Goal: Information Seeking & Learning: Check status

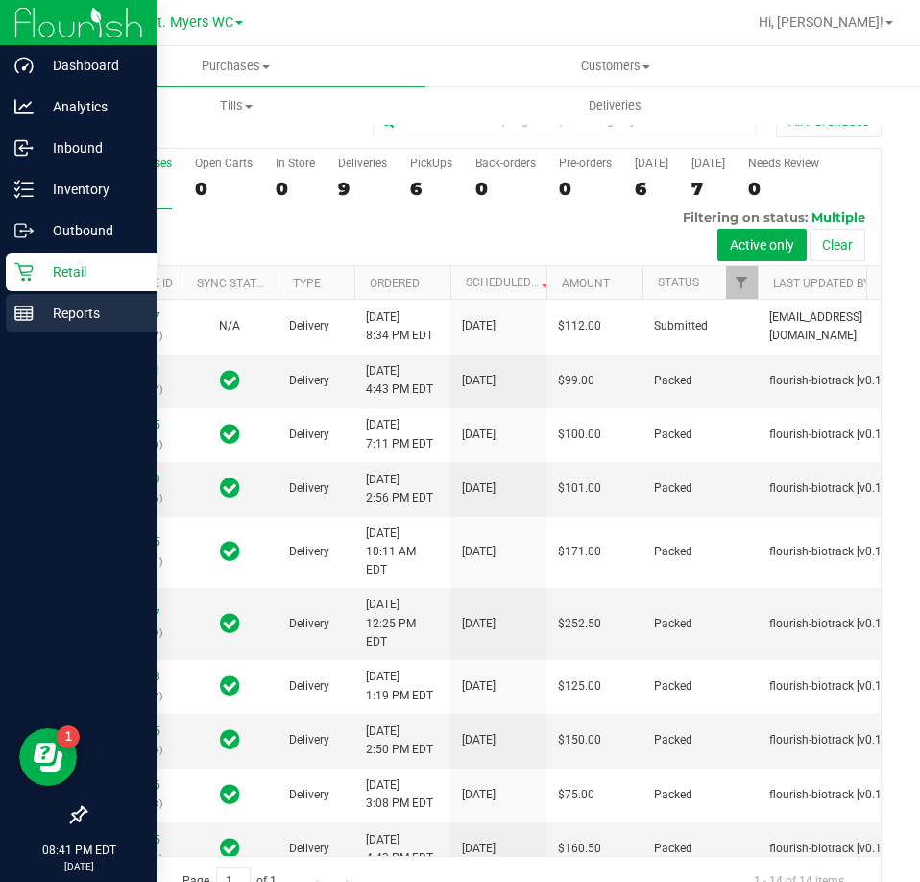
click at [61, 307] on p "Reports" at bounding box center [91, 313] width 115 height 23
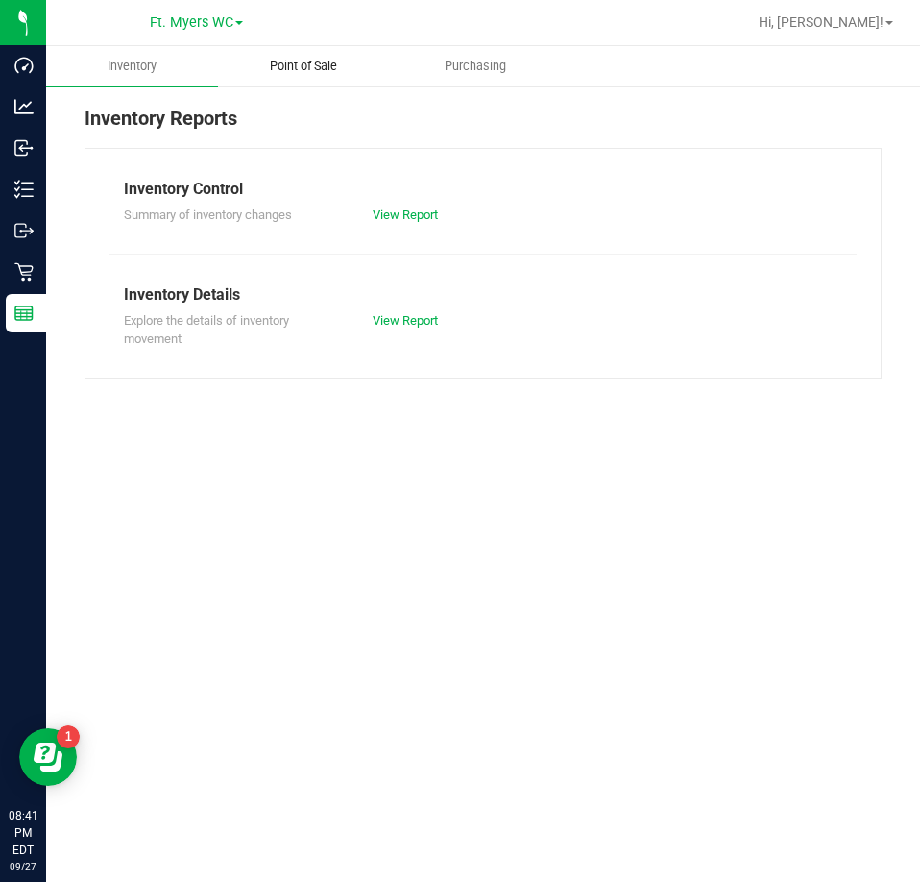
click at [309, 76] on uib-tab-heading "Point of Sale" at bounding box center [304, 66] width 170 height 38
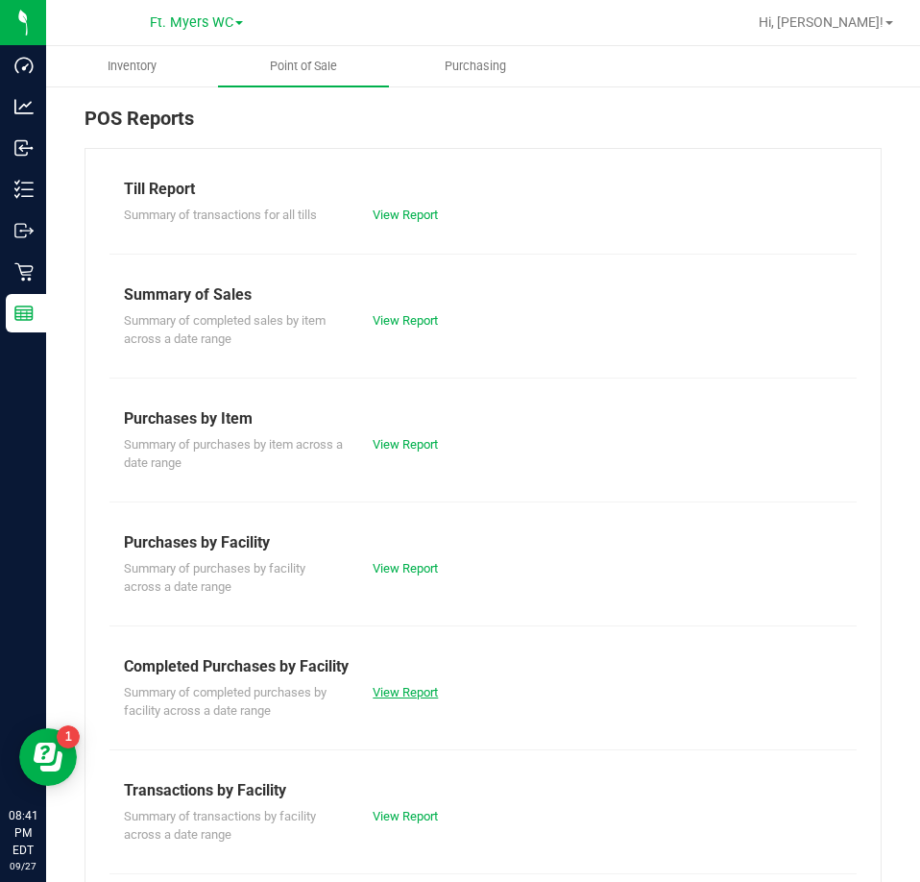
click at [392, 687] on link "View Report" at bounding box center [405, 692] width 65 height 14
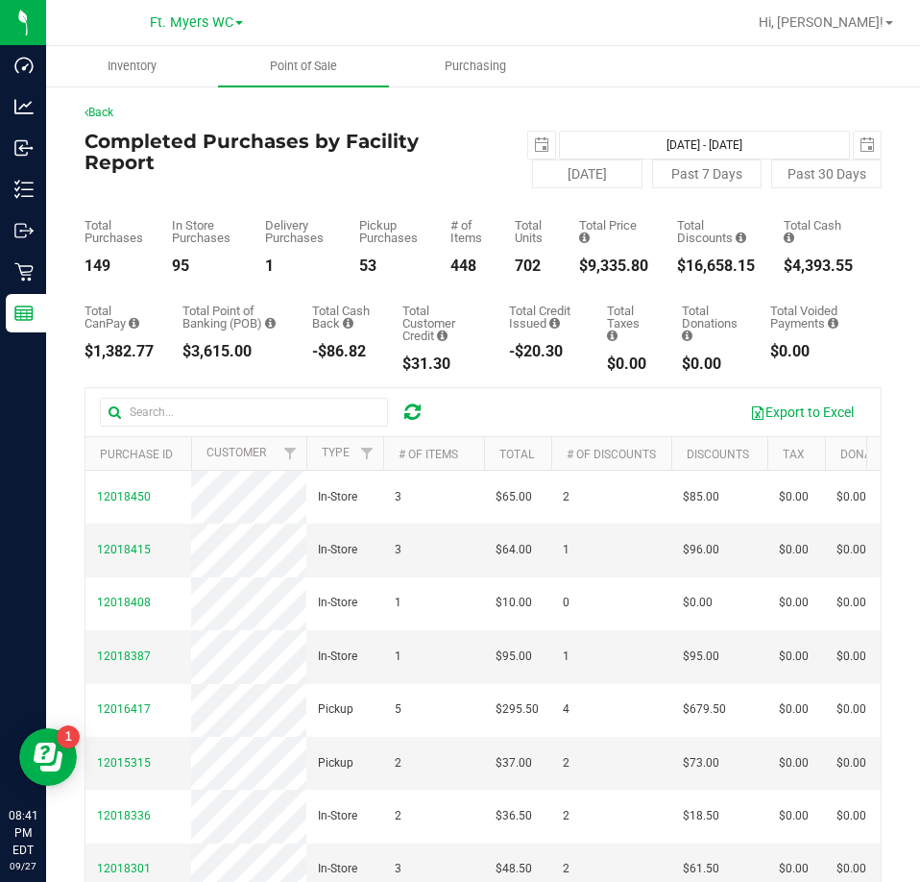
drag, startPoint x: 638, startPoint y: 266, endPoint x: 575, endPoint y: 264, distance: 63.4
click at [575, 261] on div "Total Purchases 149 In Store Purchases 95 Delivery Purchases 1 Pickup Purchases…" at bounding box center [483, 231] width 797 height 86
copy div "9,335.80"
click at [546, 140] on span "select" at bounding box center [541, 145] width 27 height 27
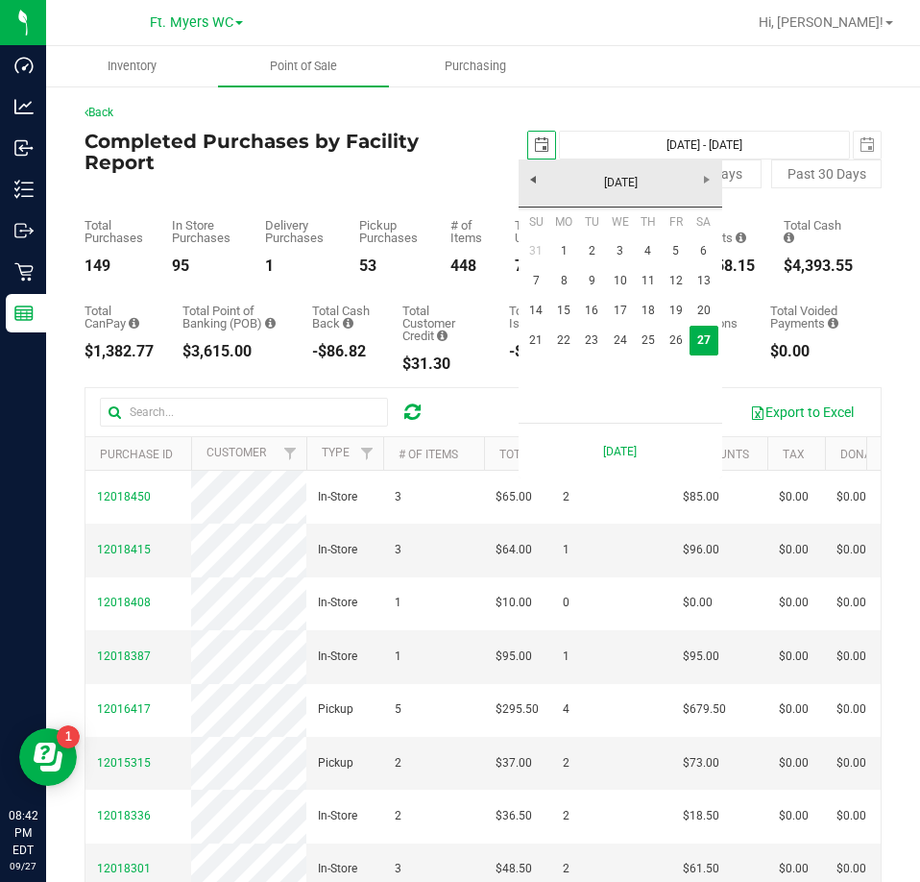
scroll to position [0, 48]
click at [570, 258] on link "1" at bounding box center [565, 251] width 28 height 30
type input "[DATE]"
type input "[DATE] - [DATE]"
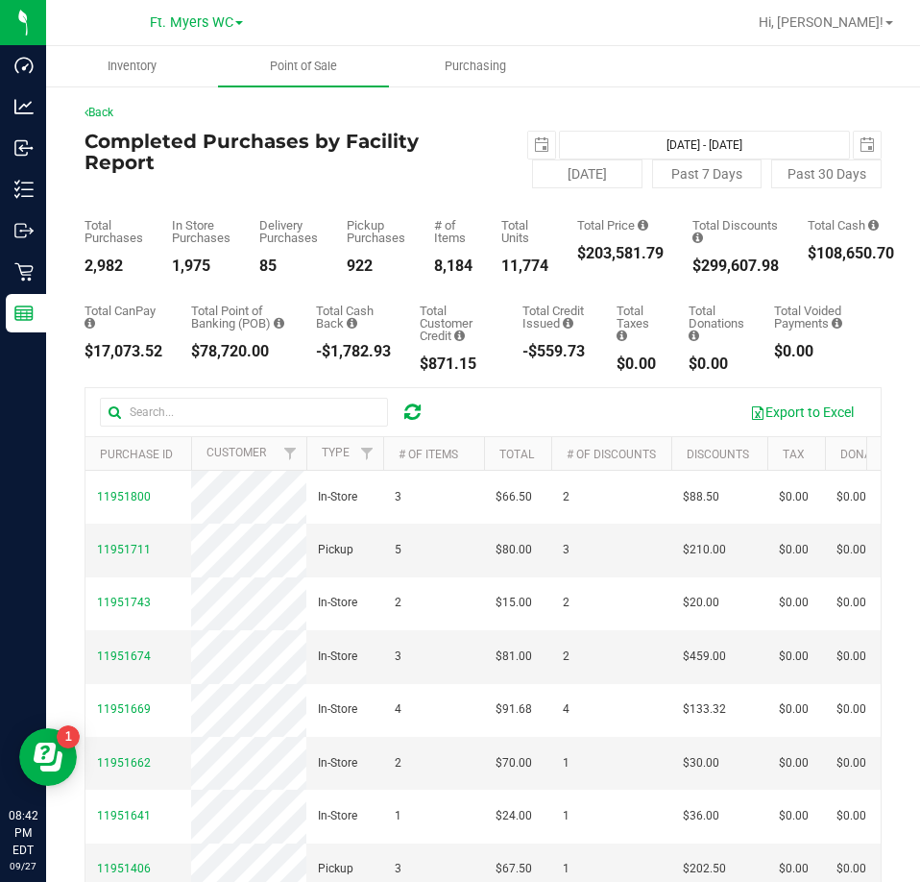
drag, startPoint x: 674, startPoint y: 255, endPoint x: 590, endPoint y: 254, distance: 83.6
click at [590, 254] on div "Total Purchases 2,982 In Store Purchases 1,975 Delivery Purchases 85 Pickup Pur…" at bounding box center [483, 231] width 797 height 86
copy div "203,581.79"
click at [528, 147] on span "select" at bounding box center [541, 145] width 27 height 27
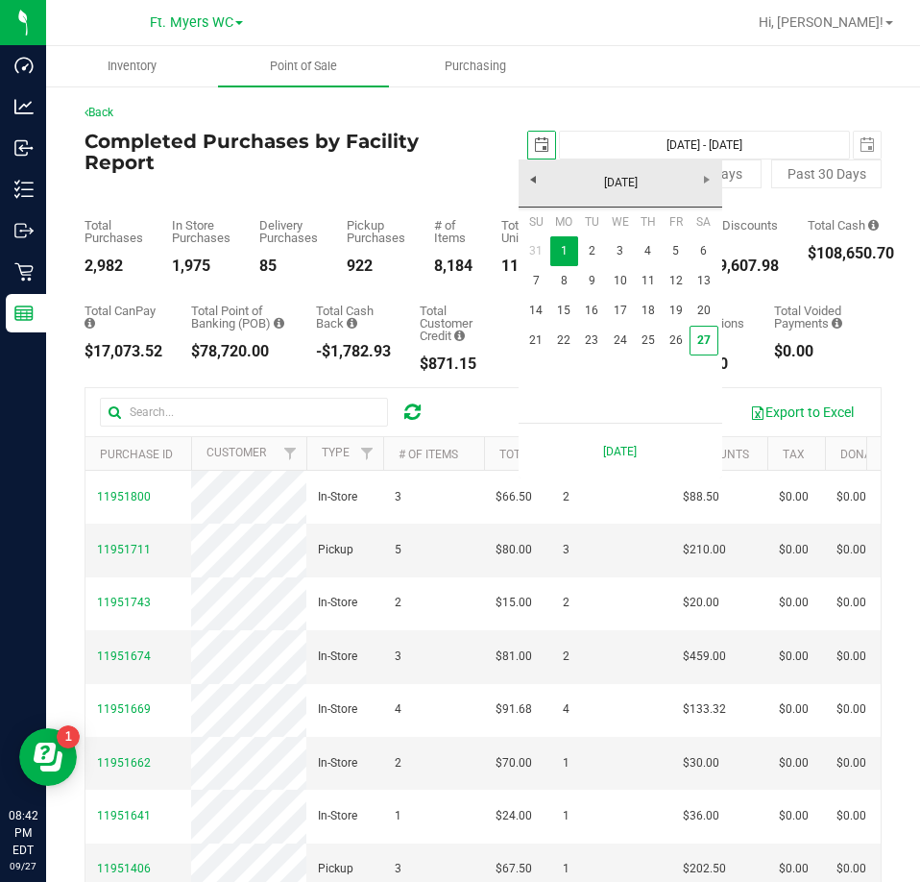
scroll to position [0, 48]
click at [561, 345] on link "22" at bounding box center [565, 341] width 28 height 30
type input "[DATE]"
type input "[DATE] - [DATE]"
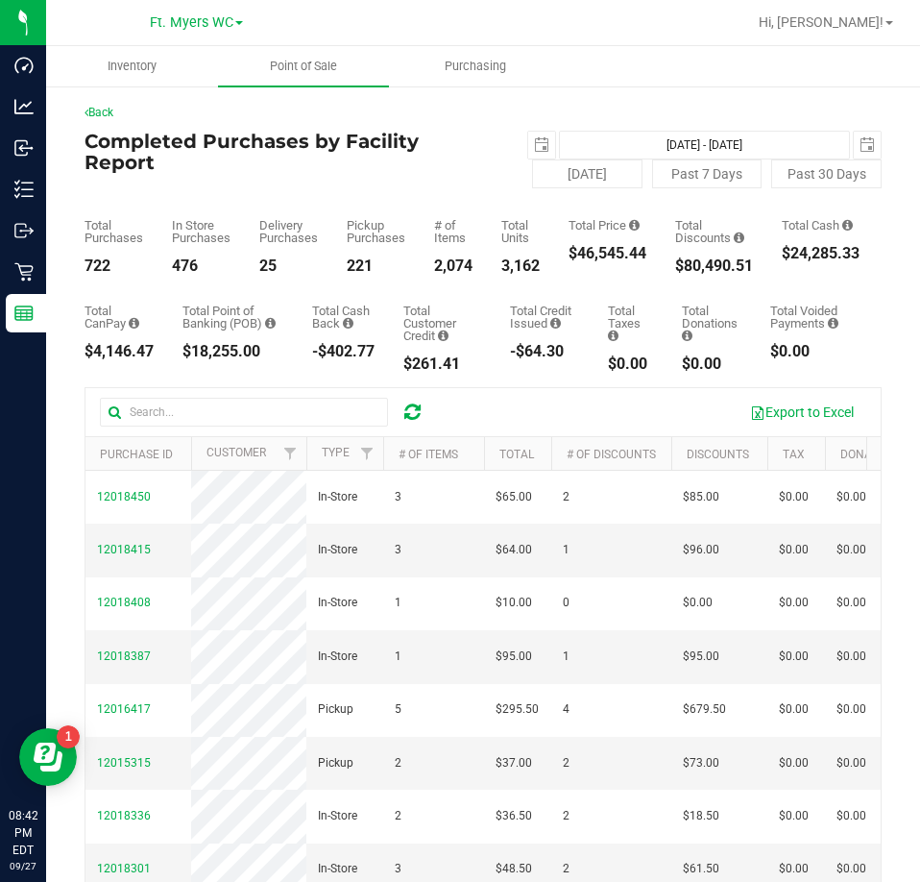
drag, startPoint x: 651, startPoint y: 255, endPoint x: 581, endPoint y: 258, distance: 70.2
click at [581, 258] on div "Total Purchases 722 In Store Purchases 476 Delivery Purchases 25 Pickup Purchas…" at bounding box center [483, 231] width 797 height 86
copy div "46,545.44"
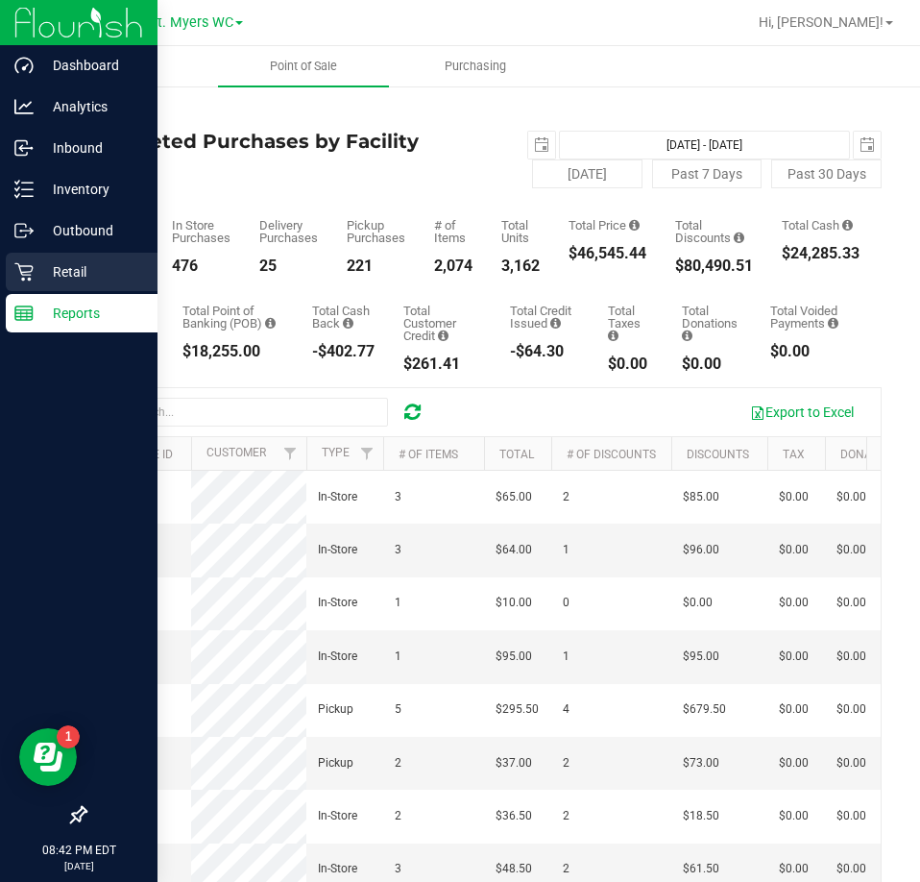
click at [37, 281] on p "Retail" at bounding box center [91, 271] width 115 height 23
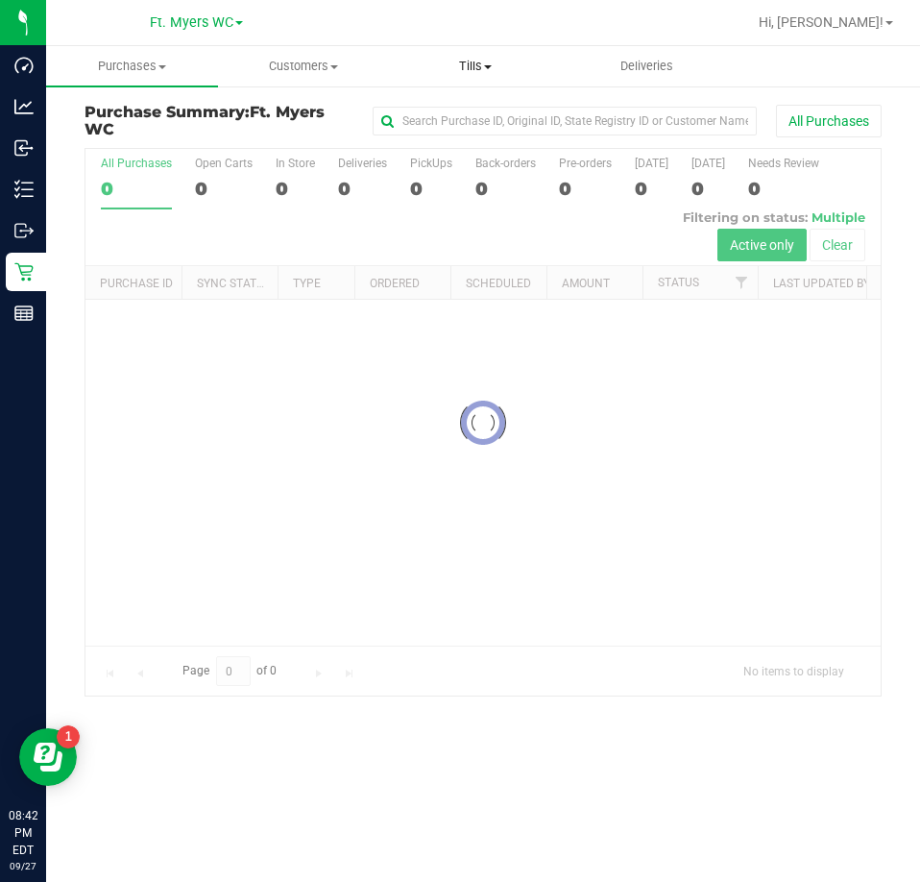
click at [451, 66] on span "Tills" at bounding box center [475, 66] width 170 height 17
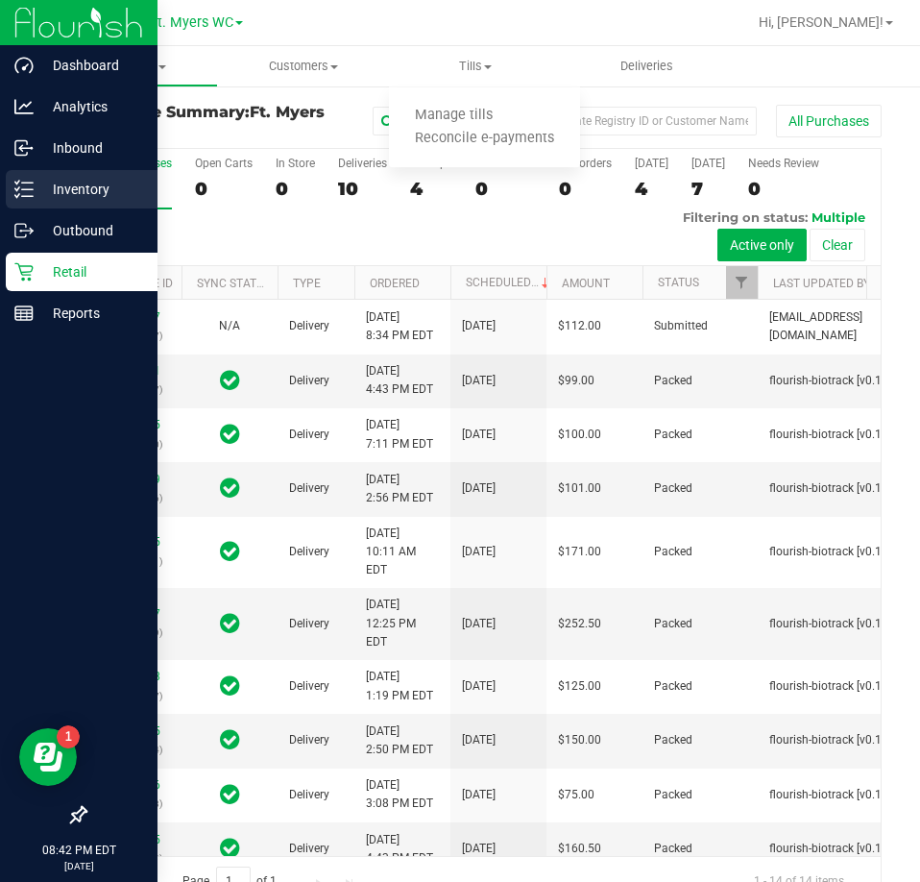
click at [37, 187] on p "Inventory" at bounding box center [91, 189] width 115 height 23
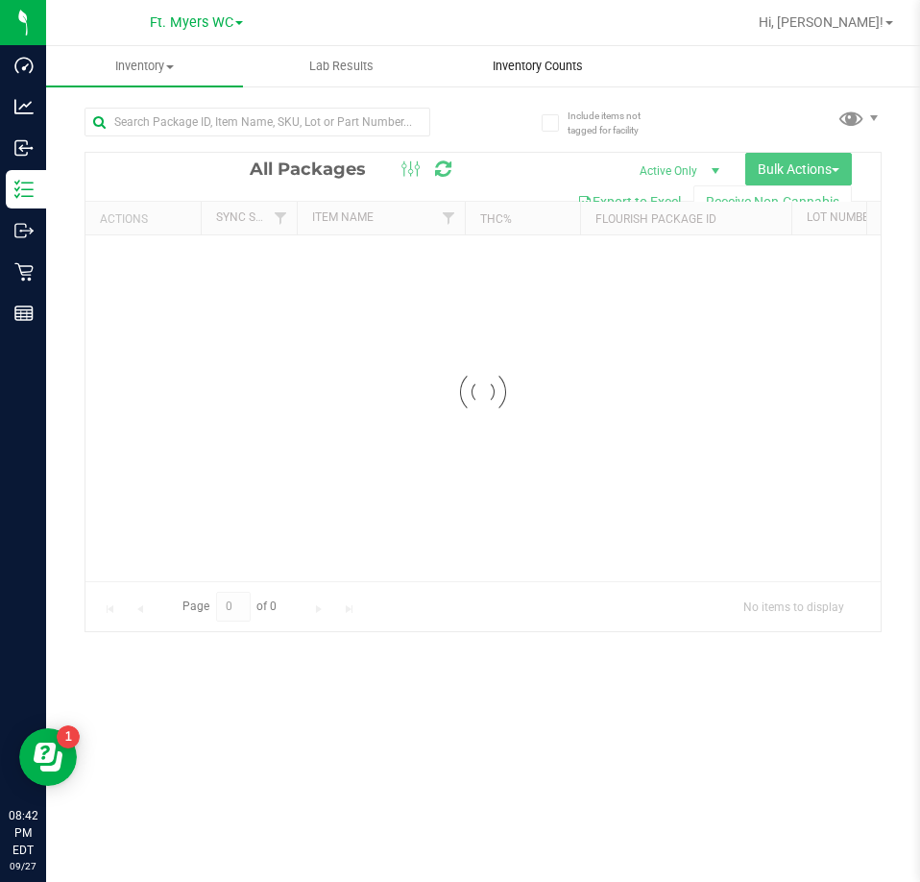
click at [594, 57] on uib-tab-heading "Inventory Counts" at bounding box center [538, 66] width 195 height 38
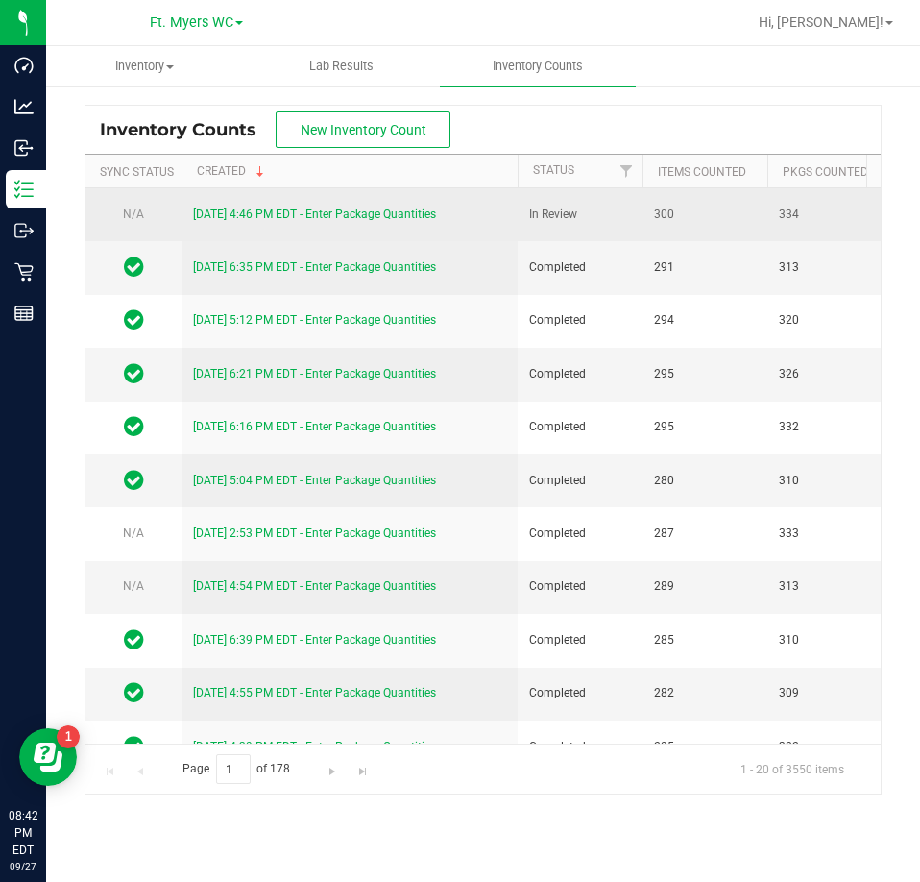
click at [360, 200] on td "[DATE] 4:46 PM EDT - Enter Package Quantities" at bounding box center [350, 214] width 336 height 53
click at [360, 210] on link "[DATE] 4:46 PM EDT - Enter Package Quantities" at bounding box center [314, 214] width 243 height 13
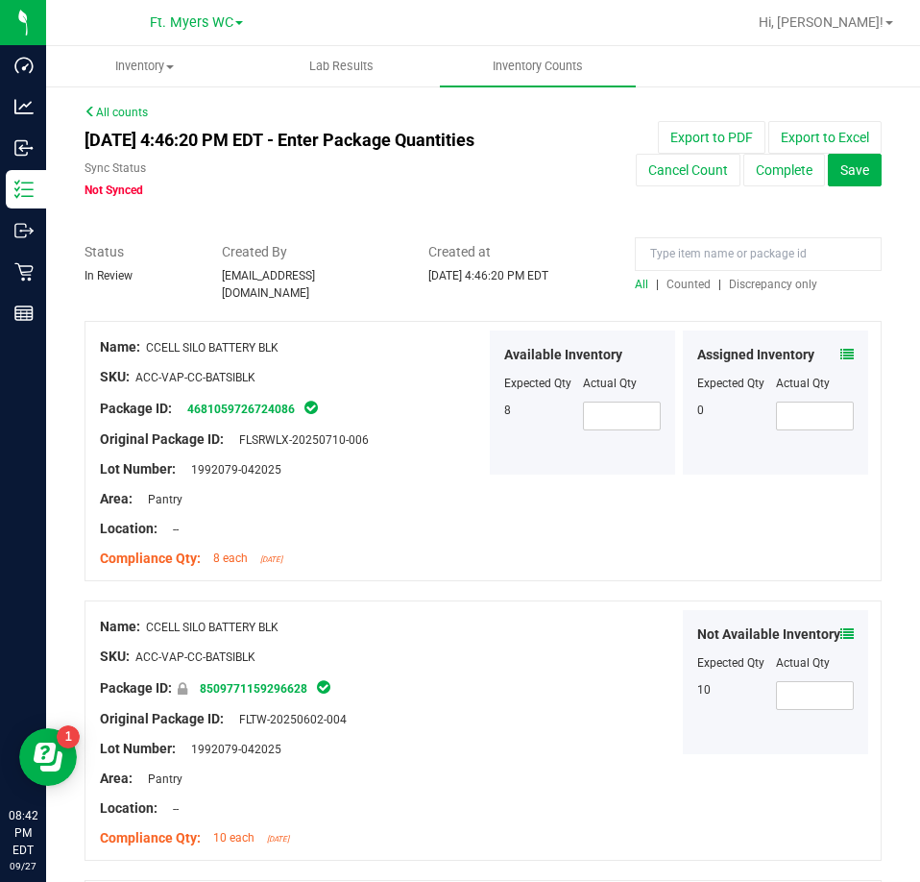
click at [729, 285] on span "Discrepancy only" at bounding box center [773, 284] width 88 height 13
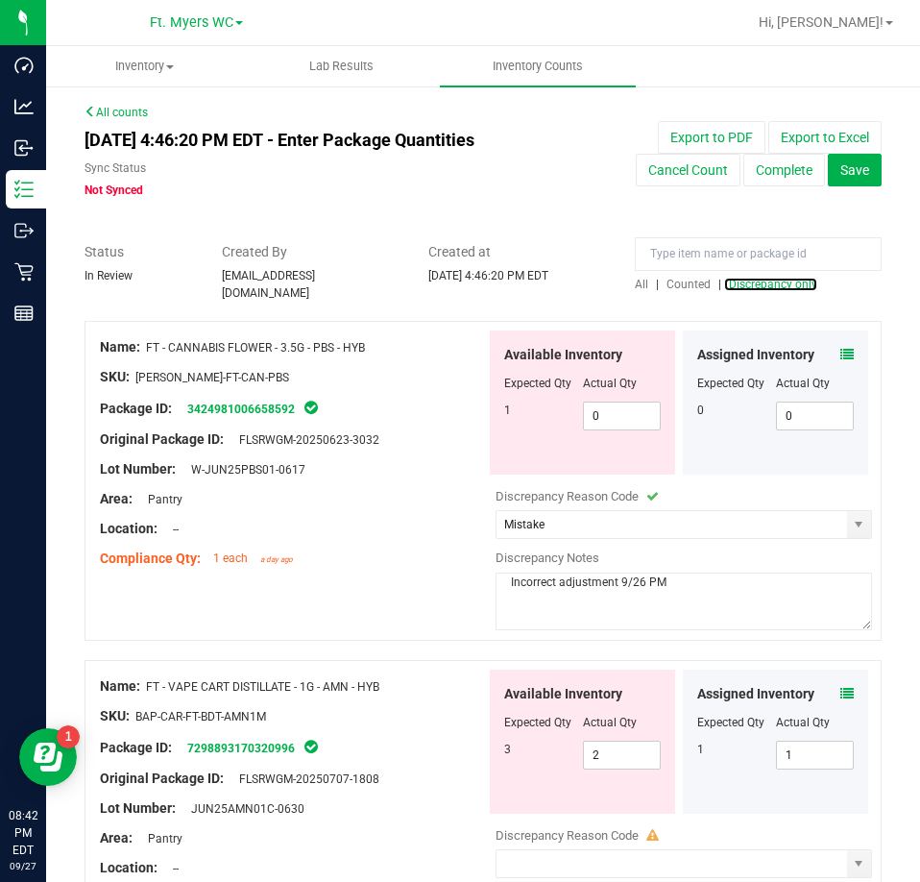
scroll to position [513, 0]
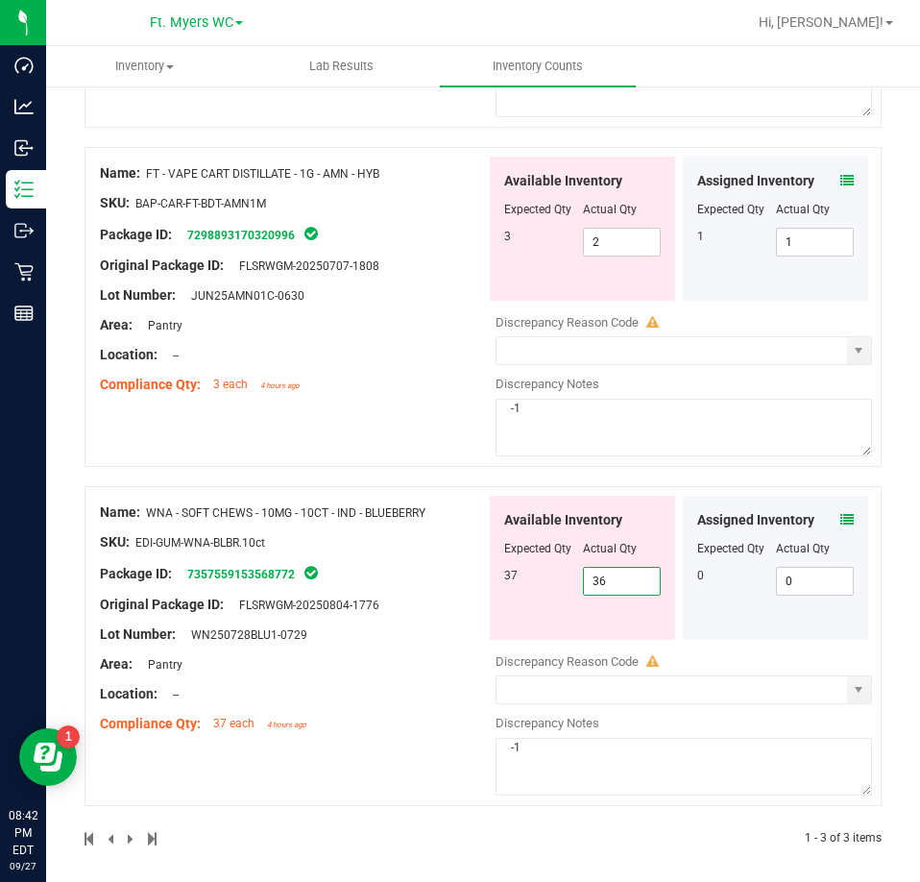
drag, startPoint x: 613, startPoint y: 573, endPoint x: -244, endPoint y: 623, distance: 858.5
click at [0, 623] on html "Dashboard Analytics Inbound Inventory Outbound Retail Reports 08:42 PM EDT [DAT…" at bounding box center [460, 441] width 920 height 882
type input "37"
click at [330, 480] on div "Name: FT - CANNABIS FLOWER - 3.5G - PBS - HYB SKU: [PERSON_NAME]-FT-CAN-PBS Pac…" at bounding box center [483, 328] width 797 height 1040
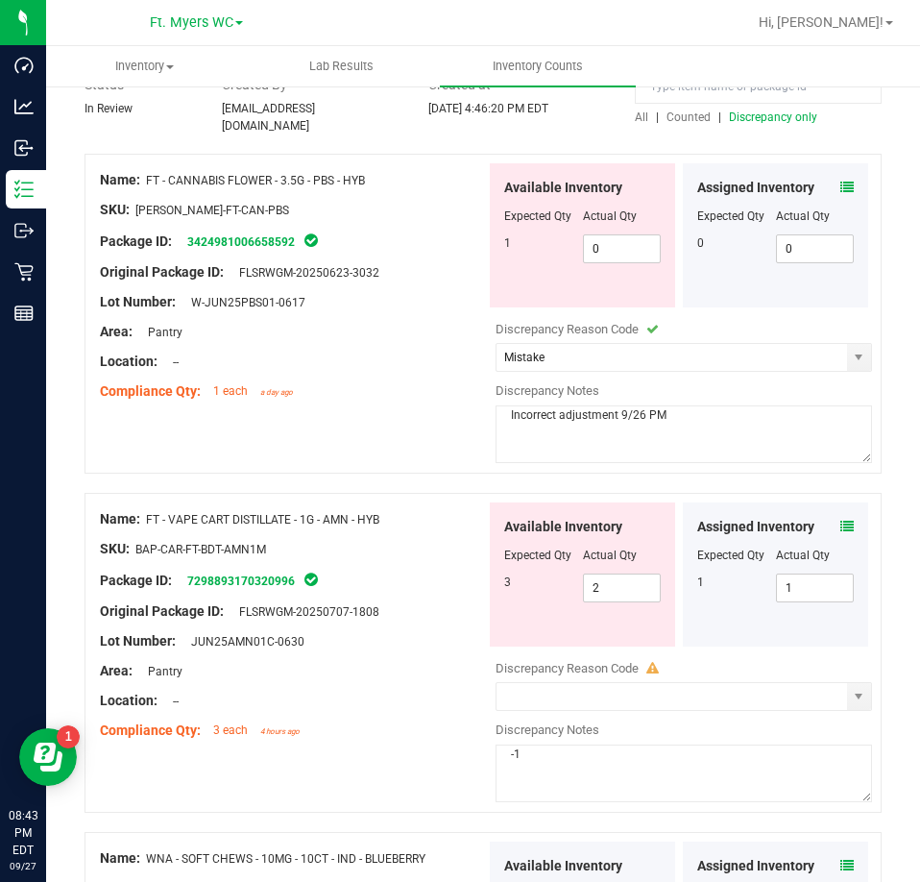
scroll to position [0, 0]
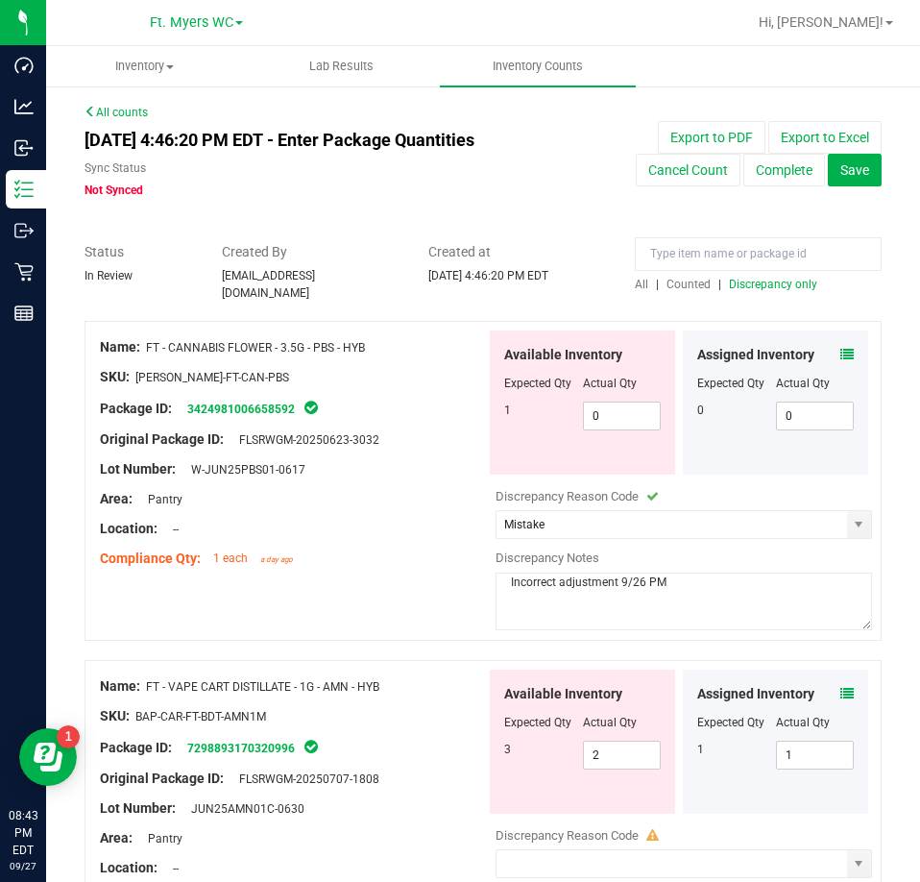
click at [767, 282] on span "Discrepancy only" at bounding box center [773, 284] width 88 height 13
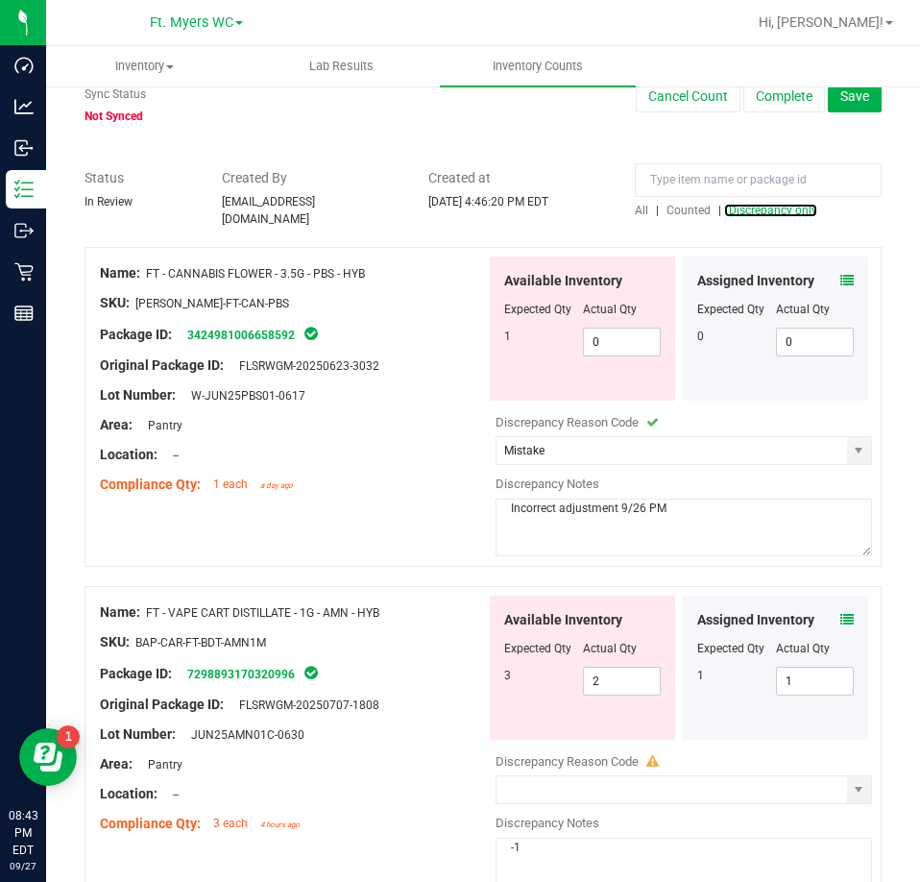
scroll to position [174, 0]
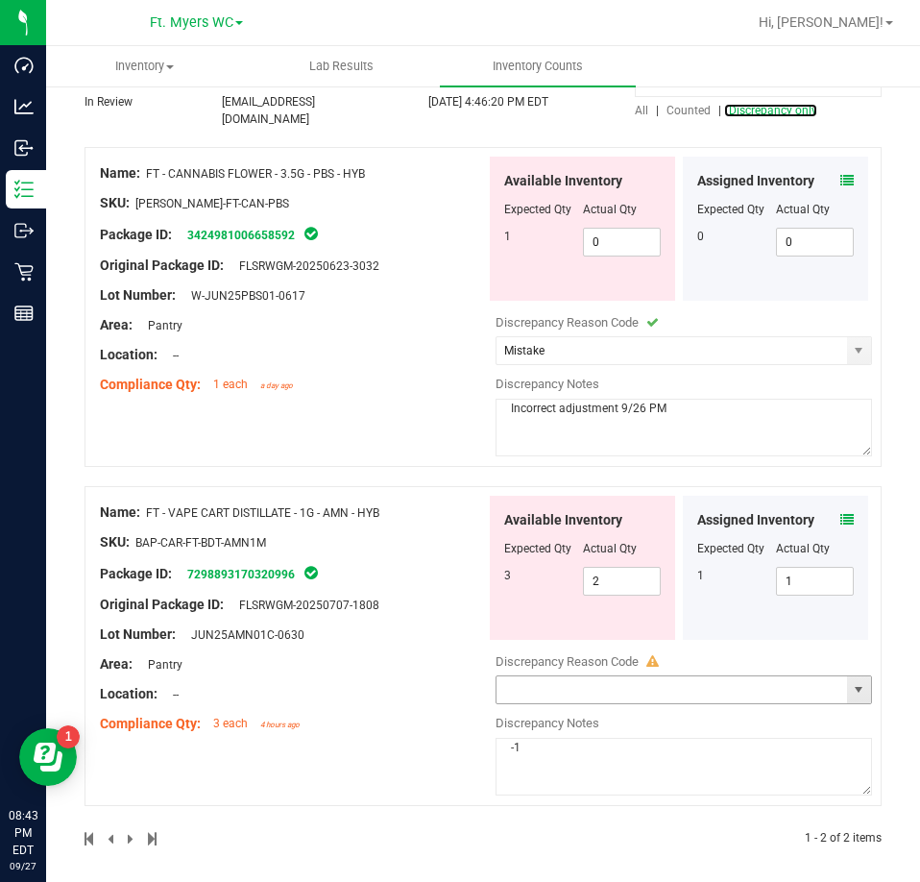
click at [852, 682] on span "select" at bounding box center [858, 689] width 15 height 15
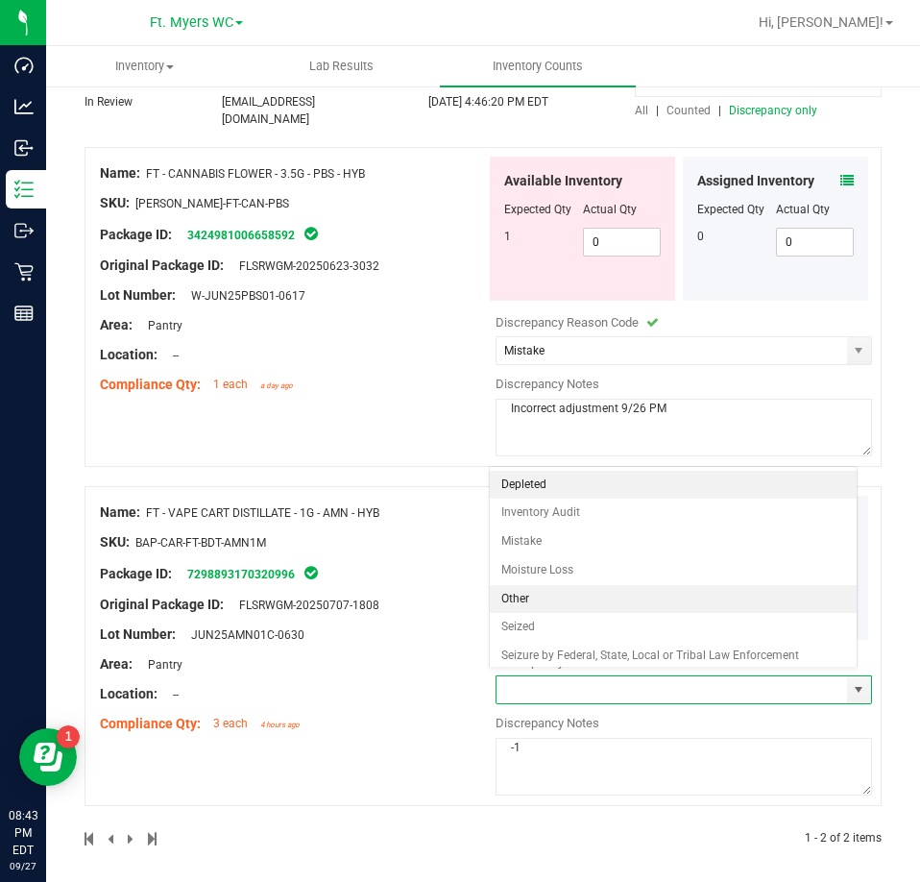
click at [560, 600] on li "Other" at bounding box center [674, 599] width 368 height 29
type input "Other"
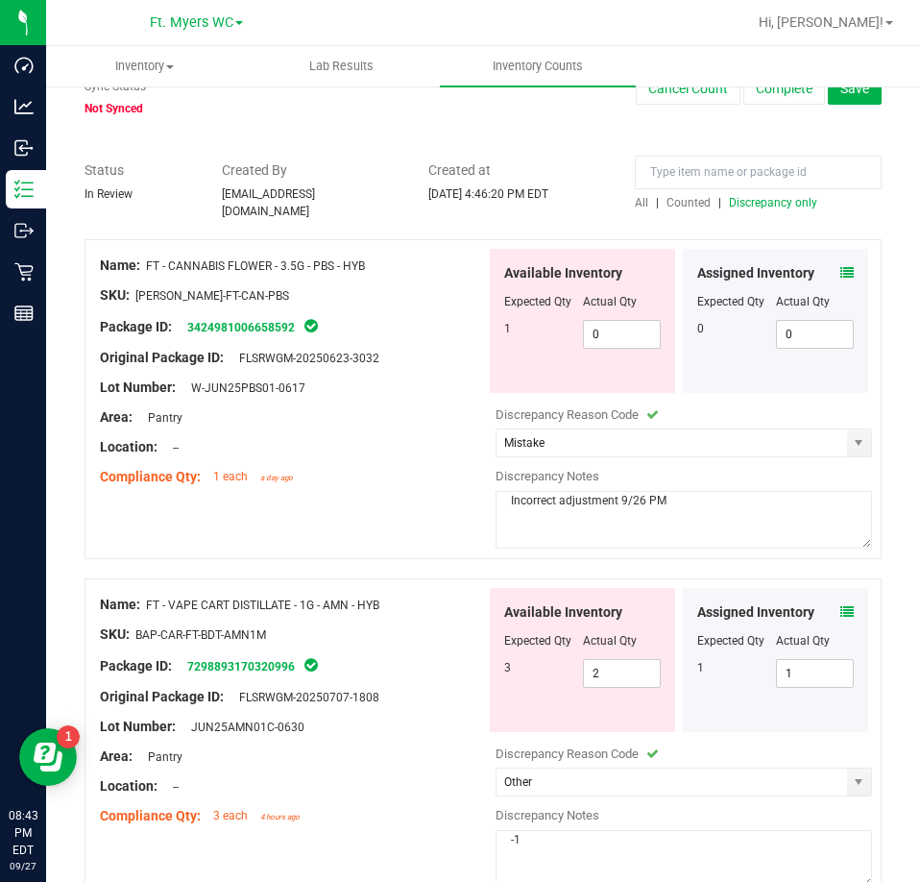
scroll to position [0, 0]
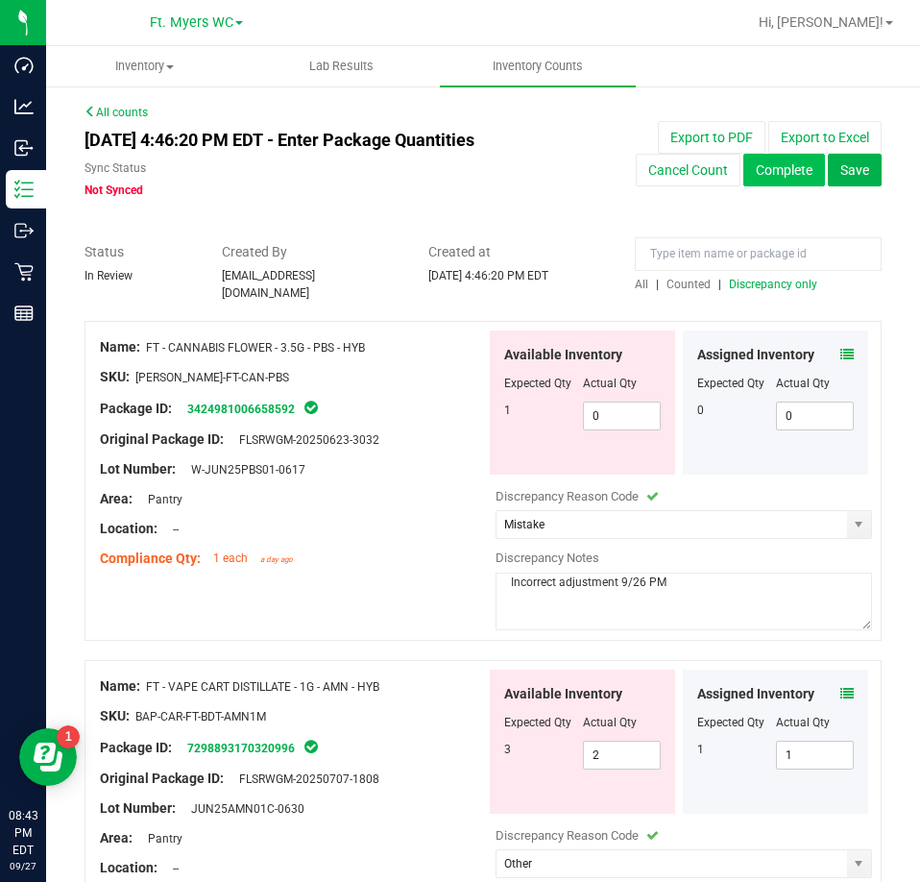
click at [788, 168] on button "Complete" at bounding box center [785, 170] width 82 height 33
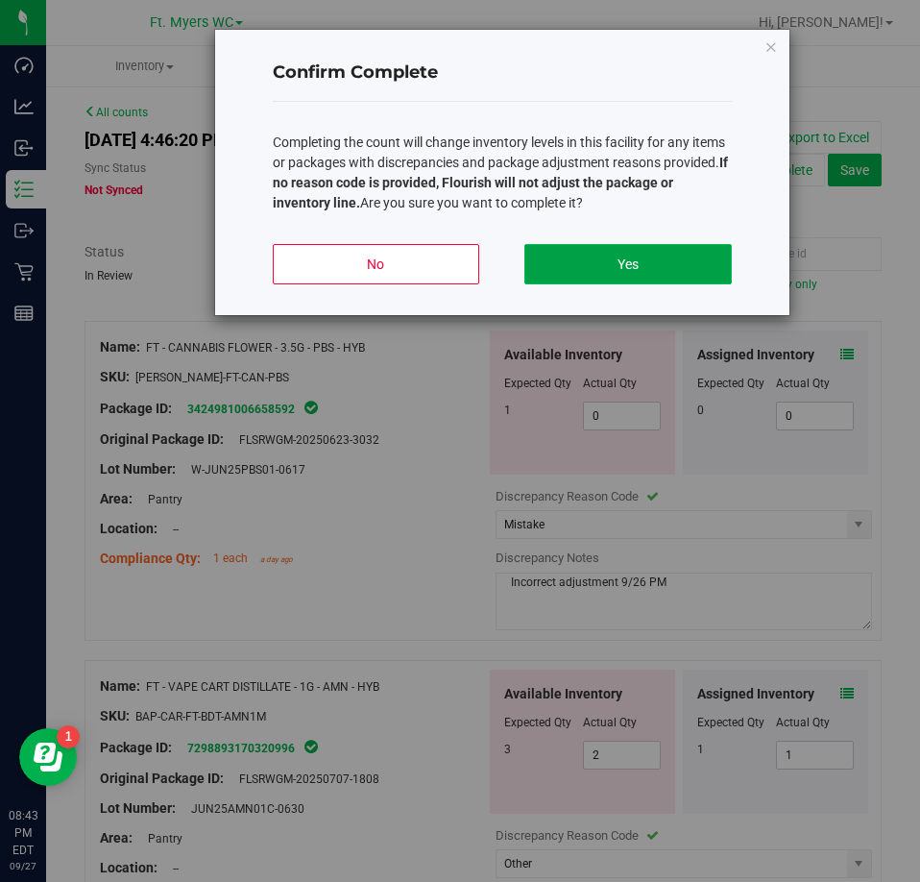
click at [568, 279] on button "Yes" at bounding box center [628, 264] width 207 height 40
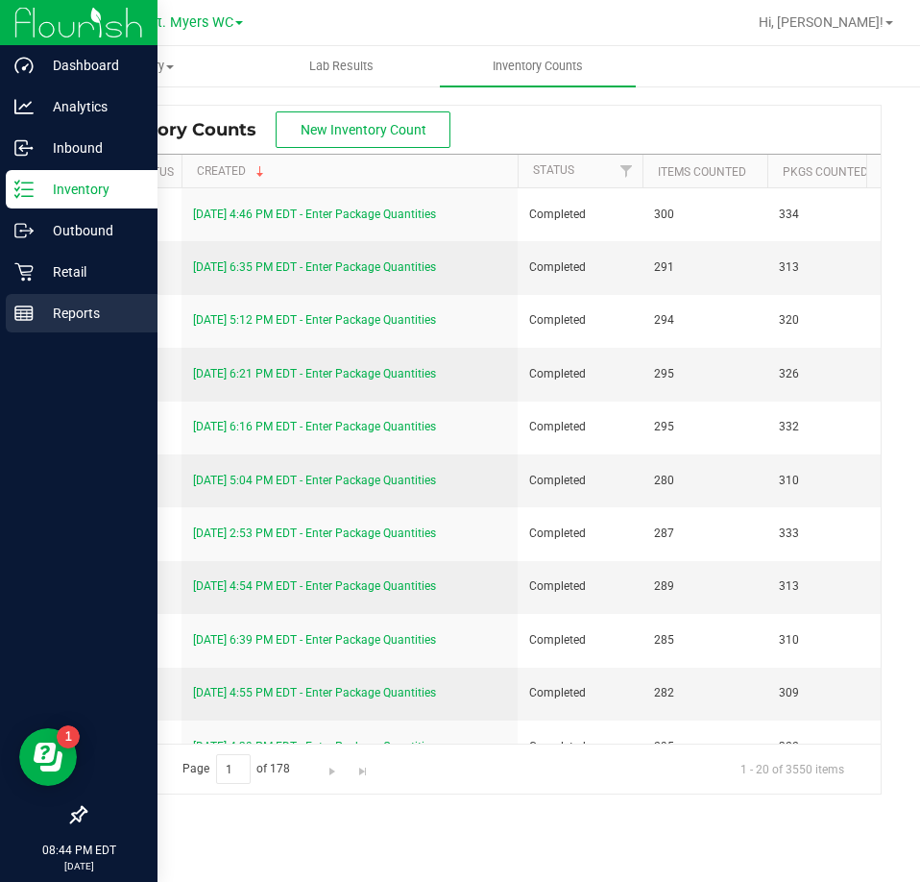
click at [37, 308] on p "Reports" at bounding box center [91, 313] width 115 height 23
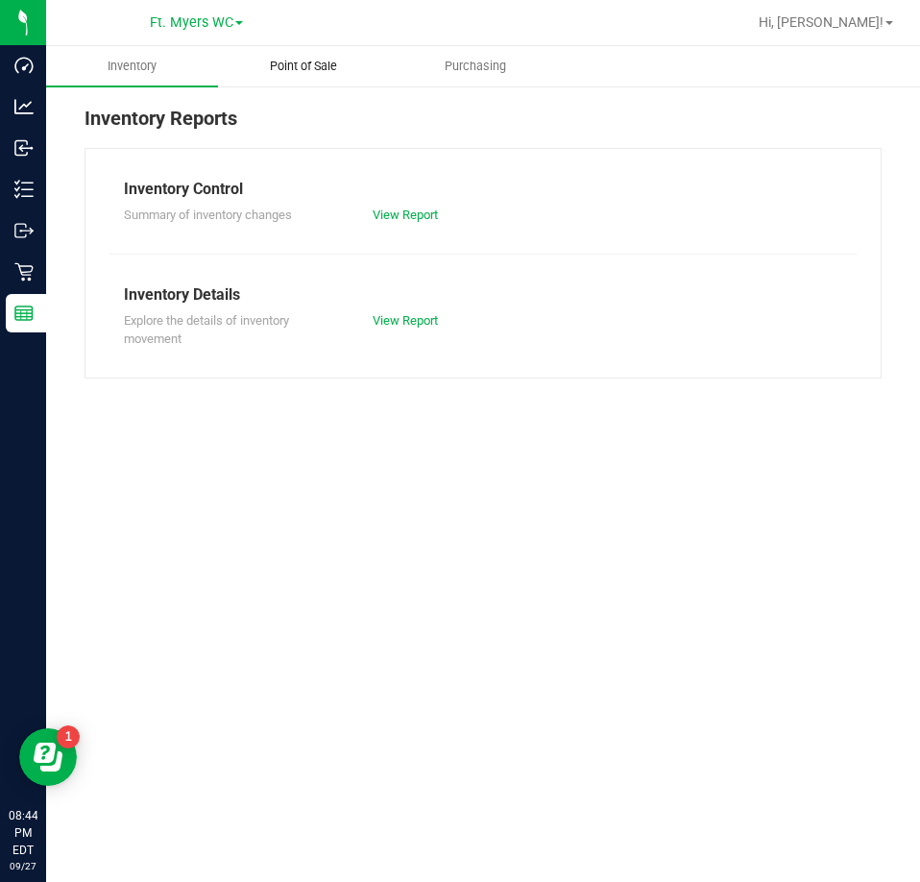
click at [306, 53] on uib-tab-heading "Point of Sale" at bounding box center [304, 66] width 170 height 38
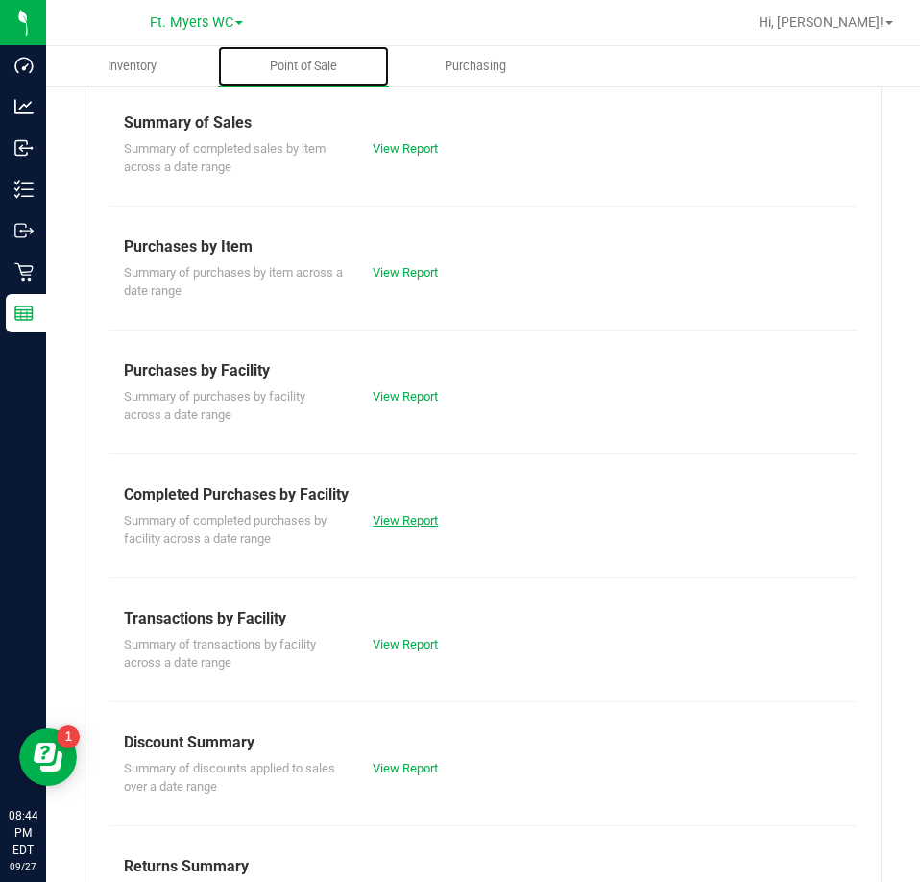
scroll to position [259, 0]
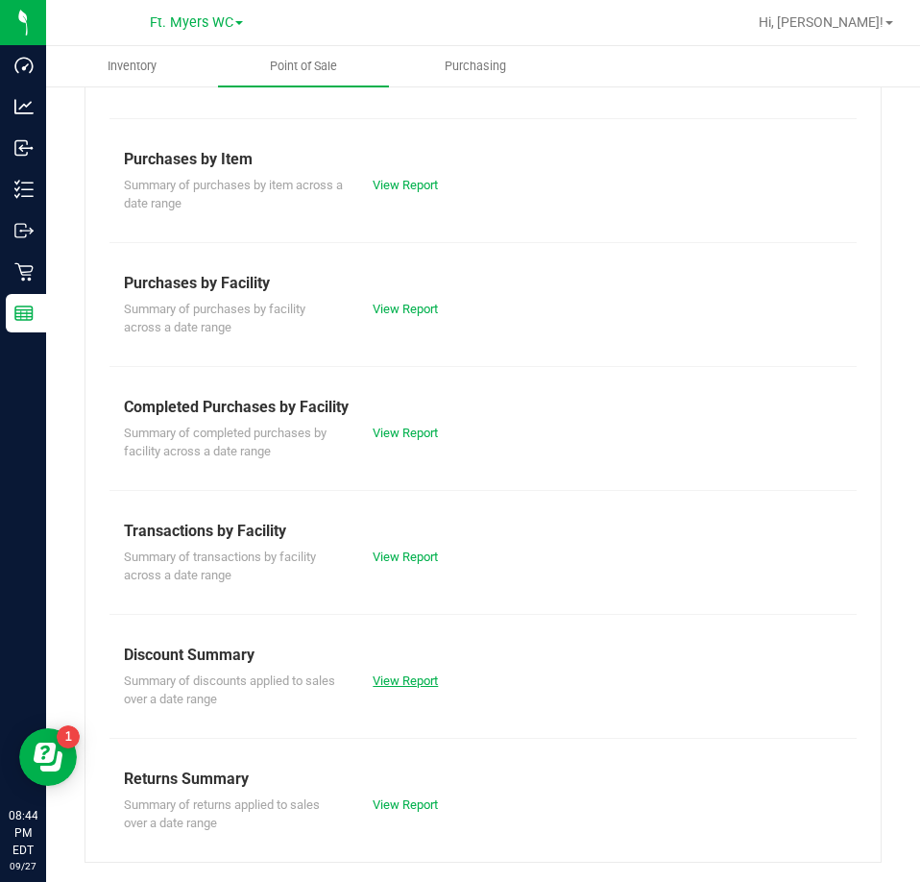
click at [391, 676] on link "View Report" at bounding box center [405, 681] width 65 height 14
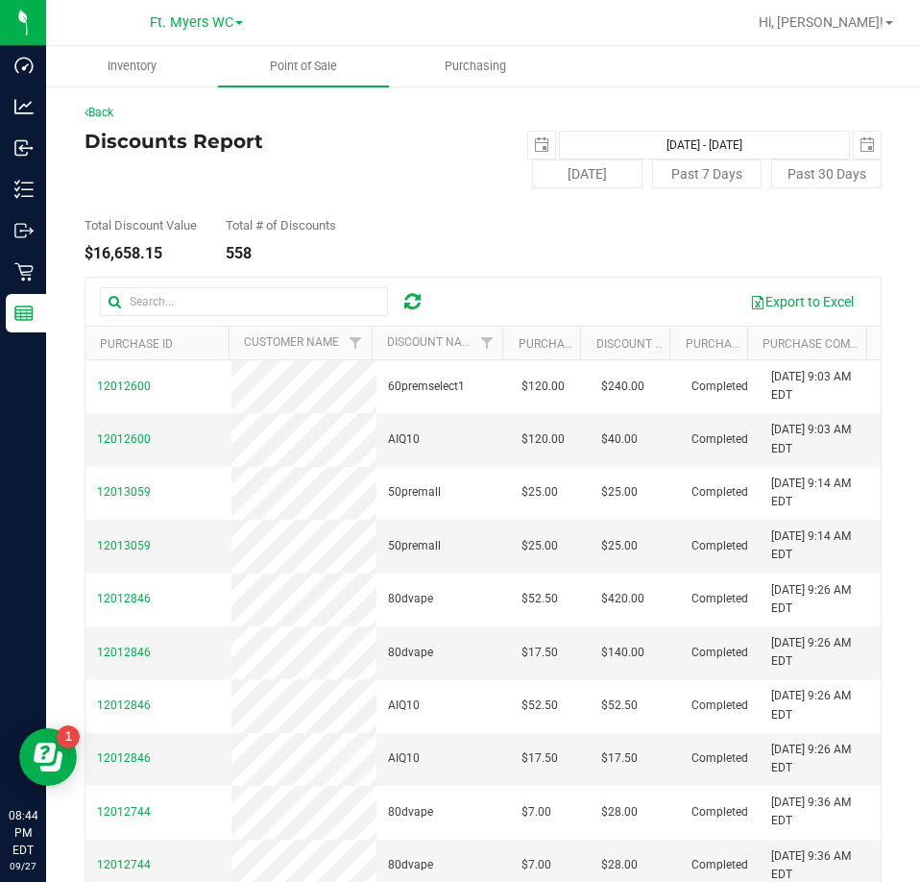
drag, startPoint x: 170, startPoint y: 258, endPoint x: 96, endPoint y: 257, distance: 74.0
click at [96, 257] on div "$16,658.15" at bounding box center [141, 253] width 112 height 15
copy div "16,658.15"
click at [328, 63] on span "Point of Sale" at bounding box center [303, 66] width 119 height 17
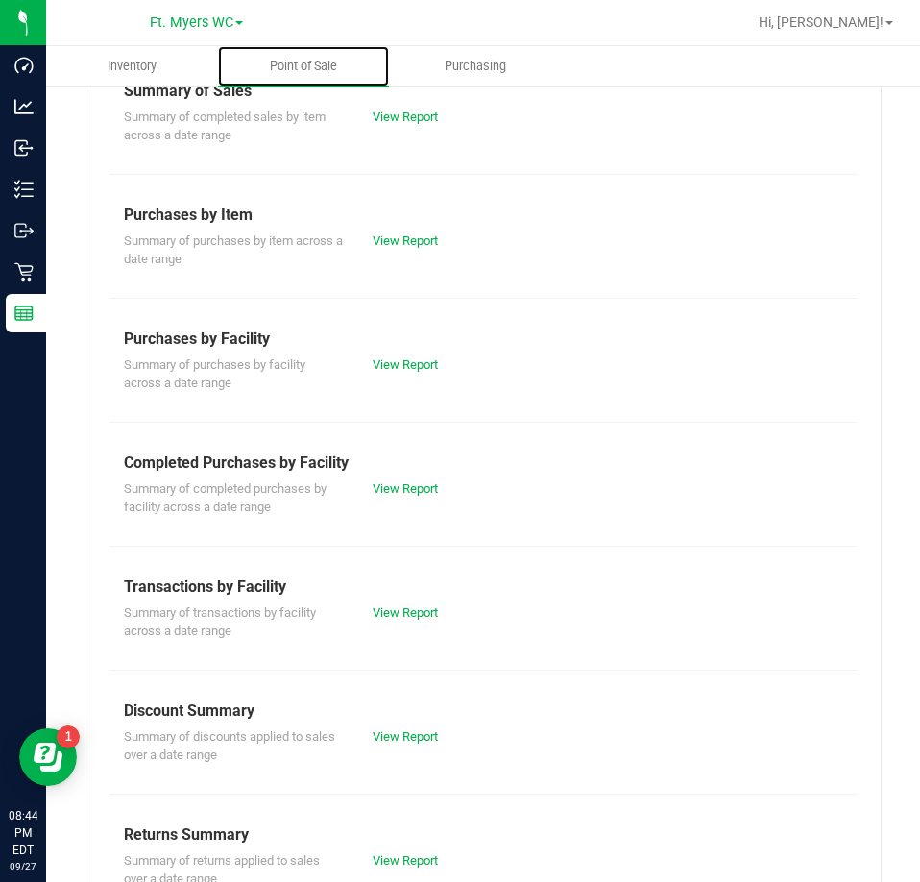
scroll to position [259, 0]
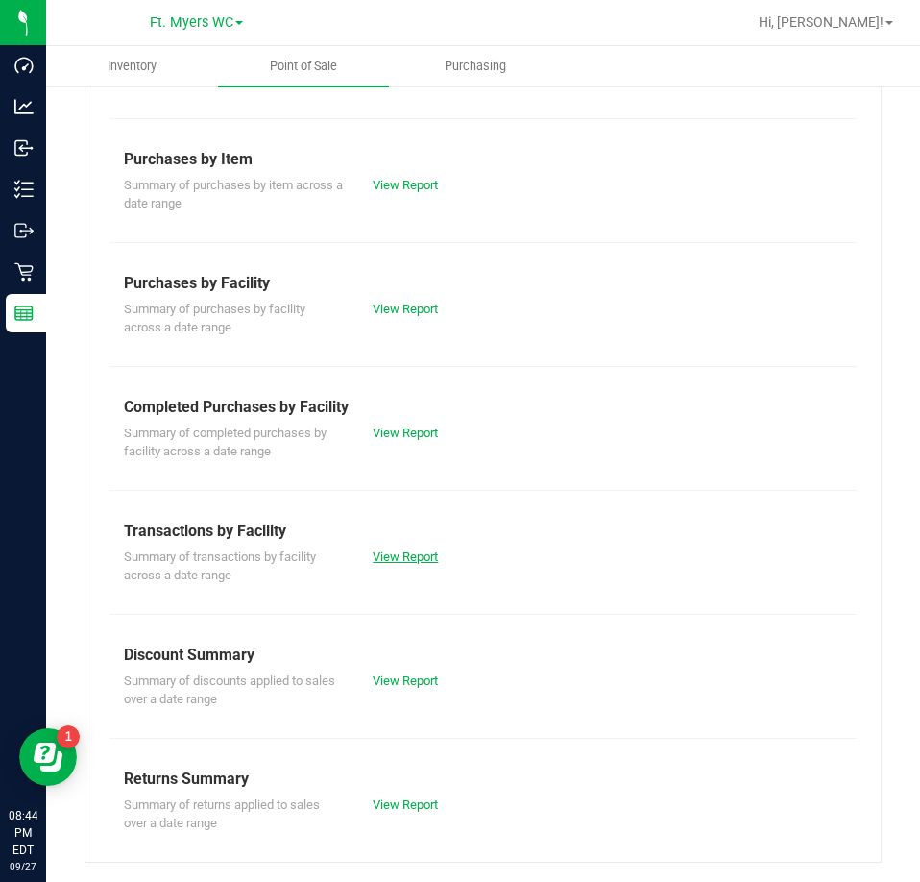
click at [400, 558] on link "View Report" at bounding box center [405, 557] width 65 height 14
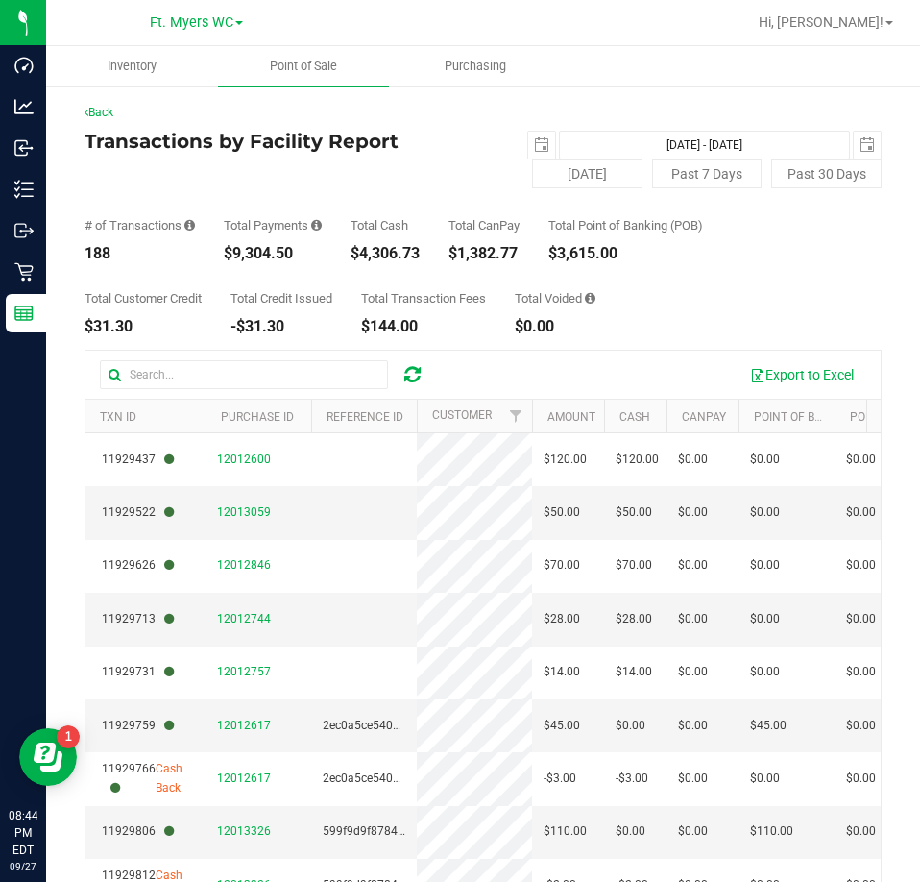
click at [180, 189] on div "# of Transactions 188 Total Payments $9,304.50 Total Cash $4,306.73 Total CanPa…" at bounding box center [483, 224] width 797 height 73
click at [282, 54] on uib-tab-heading "Point of Sale" at bounding box center [304, 66] width 172 height 40
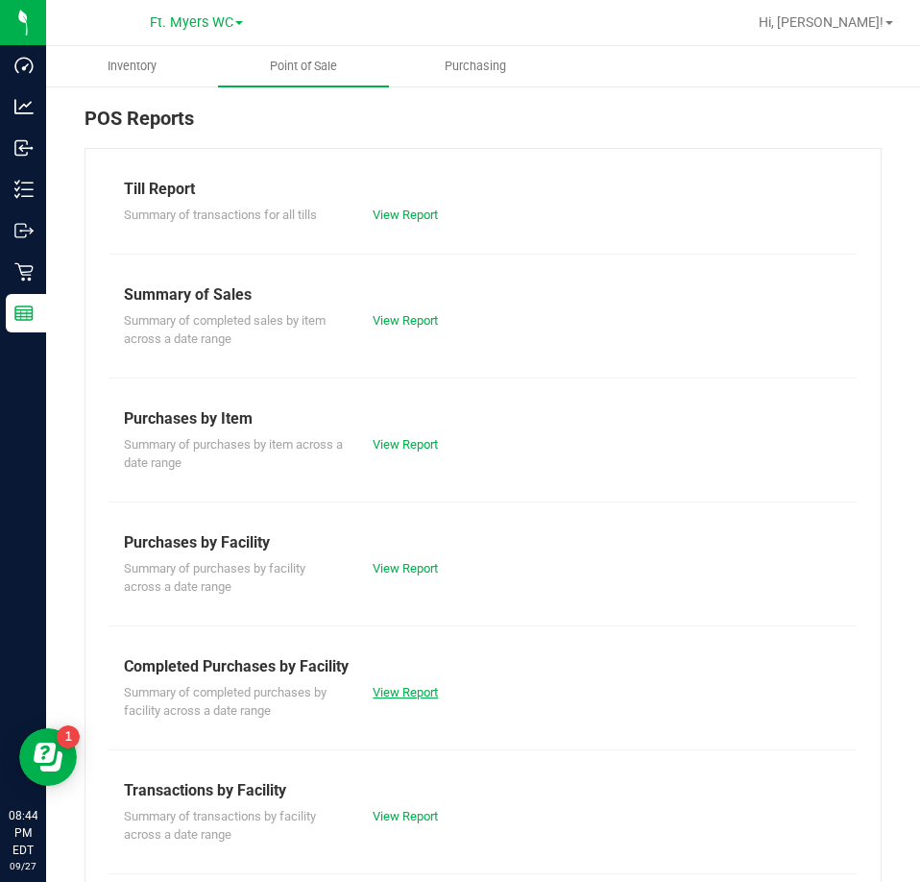
click at [387, 699] on link "View Report" at bounding box center [405, 692] width 65 height 14
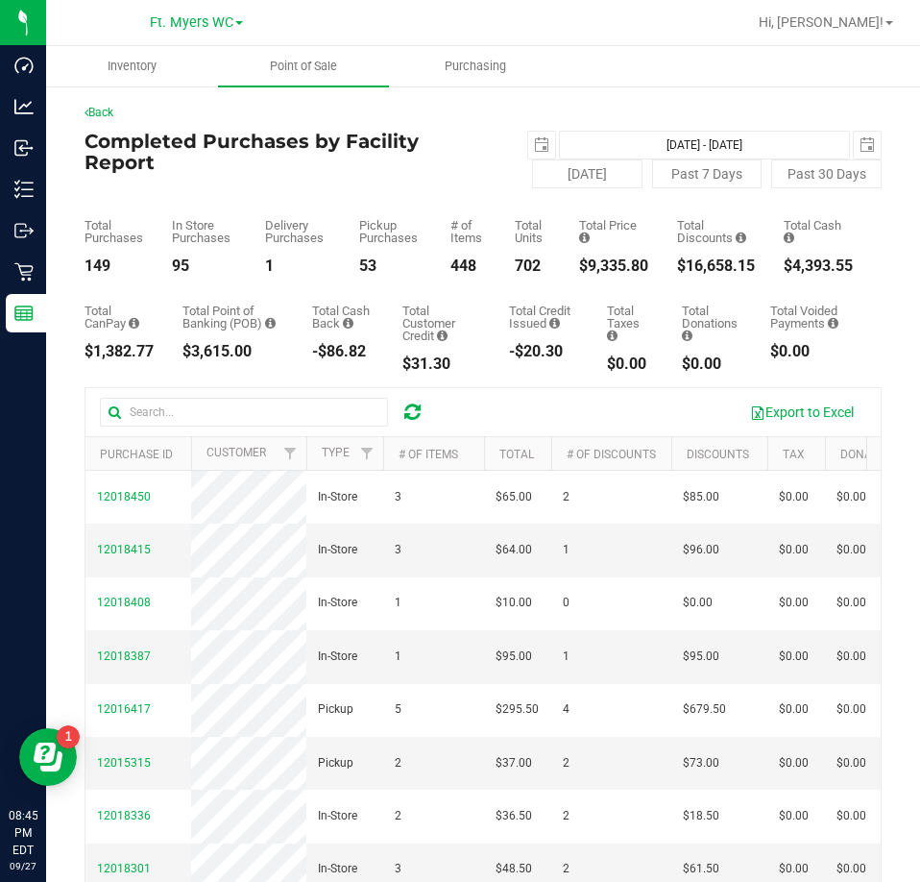
drag, startPoint x: 136, startPoint y: 263, endPoint x: 86, endPoint y: 264, distance: 50.0
click at [86, 264] on div "149" at bounding box center [114, 265] width 59 height 15
copy div "149"
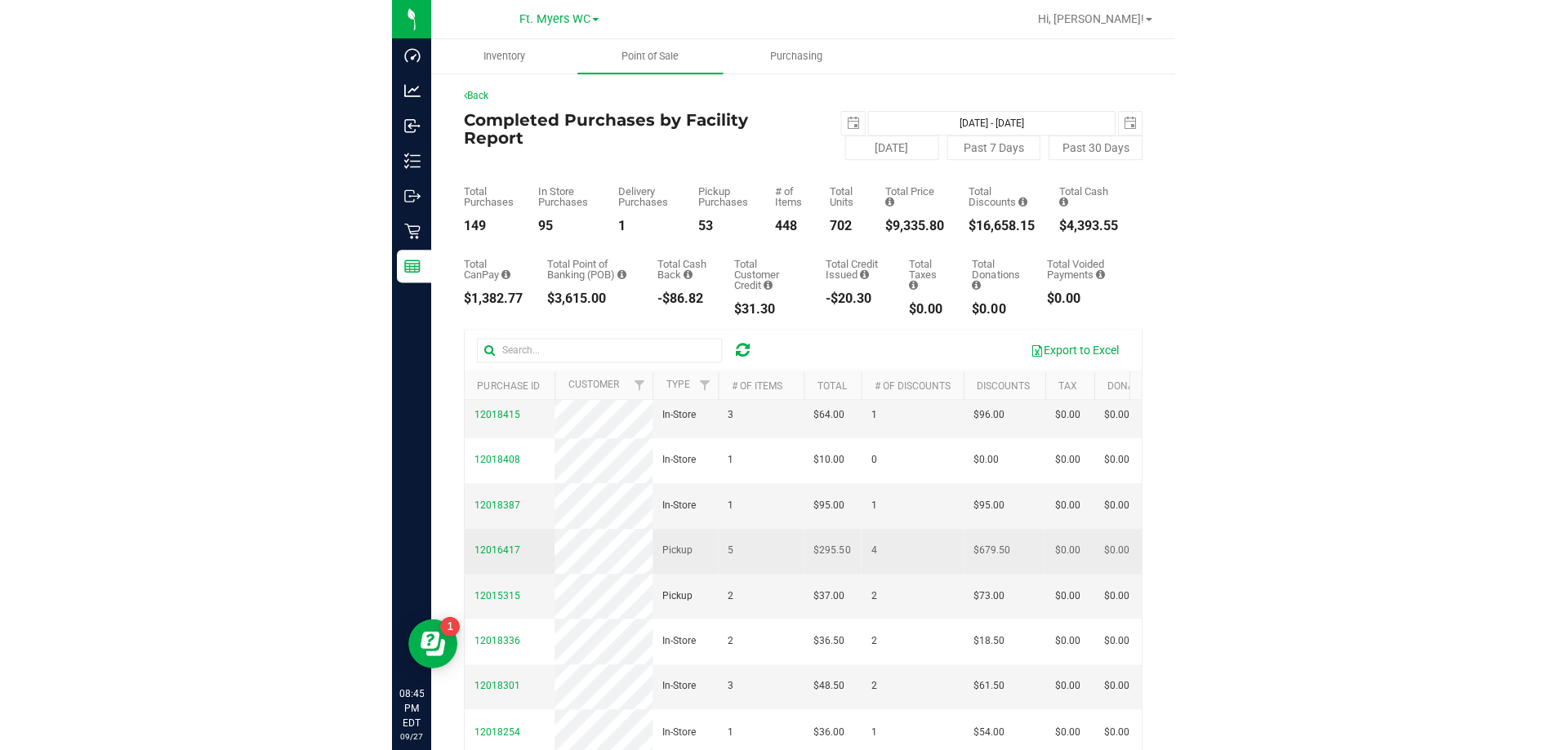
scroll to position [82, 0]
